Goal: Task Accomplishment & Management: Manage account settings

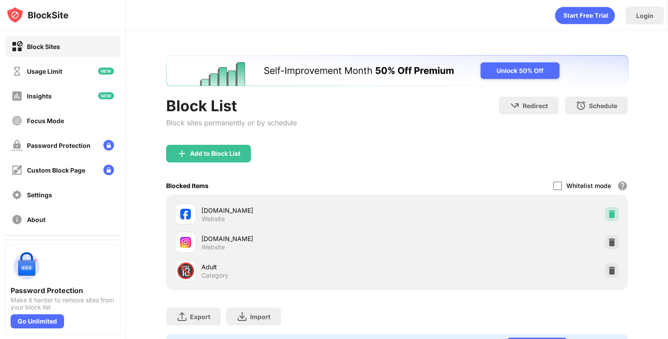
click at [615, 215] on img at bounding box center [611, 214] width 9 height 9
